Goal: Share content

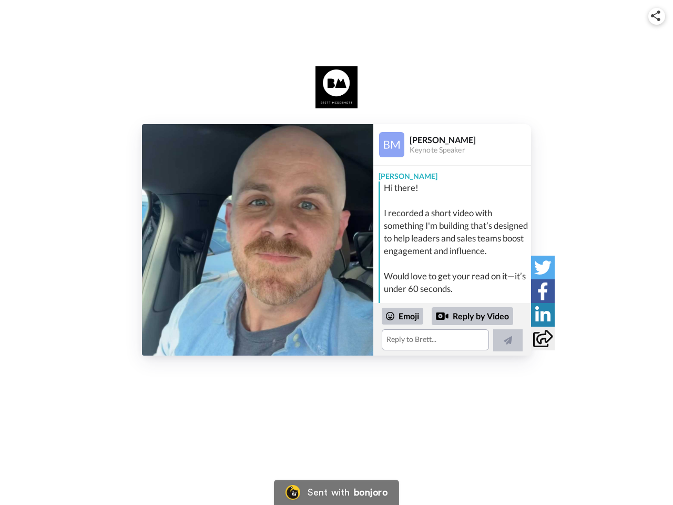
click at [656, 16] on img at bounding box center [655, 16] width 9 height 11
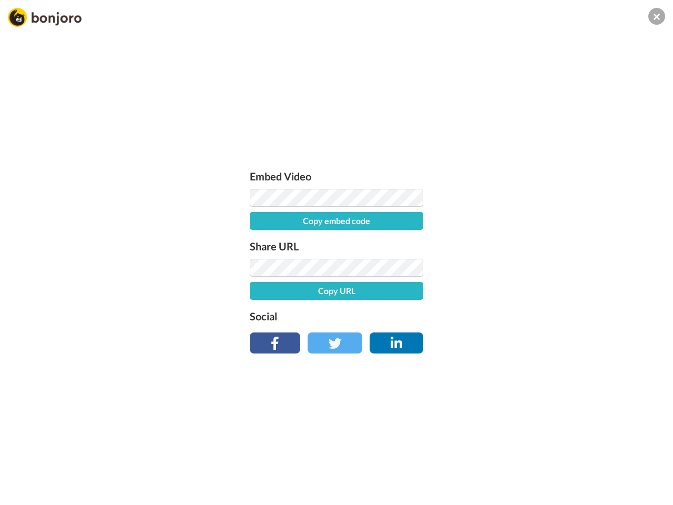
click at [258, 240] on label "Share URL" at bounding box center [336, 246] width 173 height 17
click at [452, 329] on div "Embed Video Copy embed code Share URL Copy URL Social" at bounding box center [336, 309] width 673 height 505
click at [403, 316] on label "Social" at bounding box center [336, 315] width 173 height 17
click at [473, 316] on div "Embed Video Copy embed code Share URL Copy URL Social" at bounding box center [336, 309] width 673 height 505
click at [508, 340] on div "Embed Video Copy embed code Share URL Copy URL Social" at bounding box center [336, 309] width 673 height 505
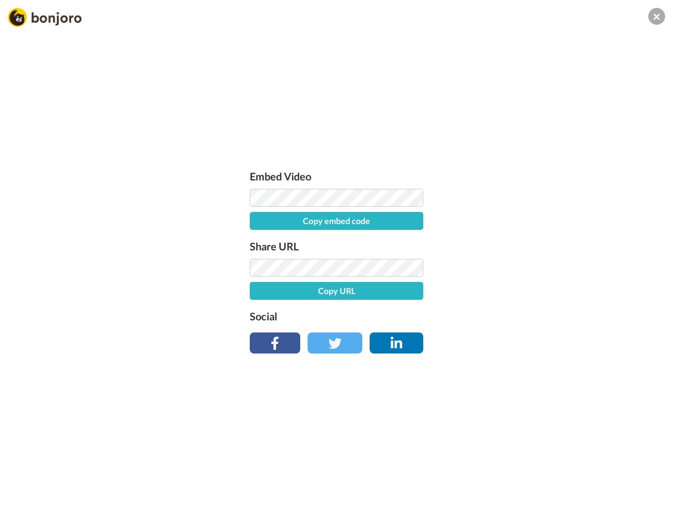
click at [542, 267] on div "Embed Video Copy embed code Share URL Copy URL Social" at bounding box center [336, 309] width 673 height 505
click at [542, 291] on div "Embed Video Copy embed code Share URL Copy URL Social" at bounding box center [336, 309] width 673 height 505
click at [542, 314] on div "Embed Video Copy embed code Share URL Copy URL Social" at bounding box center [336, 309] width 673 height 505
click at [542, 338] on div "Embed Video Copy embed code Share URL Copy URL Social" at bounding box center [336, 309] width 673 height 505
